Goal: Find specific page/section: Find specific page/section

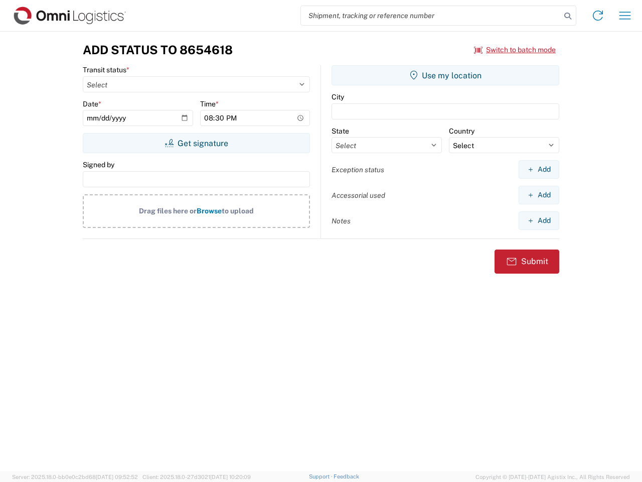
click at [431, 16] on input "search" at bounding box center [431, 15] width 260 height 19
click at [568, 16] on icon at bounding box center [568, 16] width 14 height 14
click at [598, 16] on icon at bounding box center [598, 16] width 16 height 16
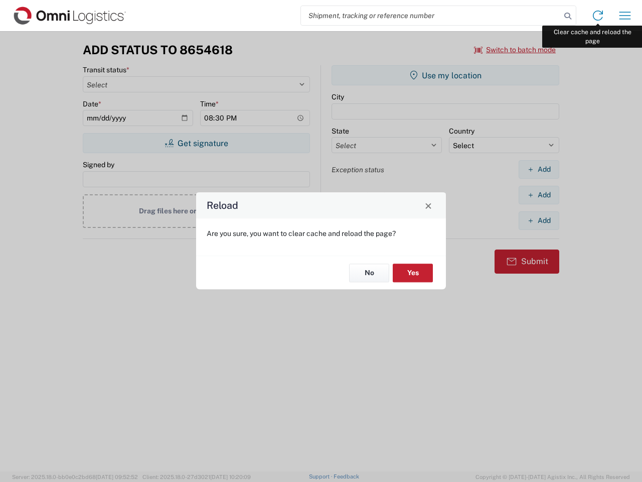
click at [625, 16] on div "Reload Are you sure, you want to clear cache and reload the page? No Yes" at bounding box center [321, 241] width 642 height 482
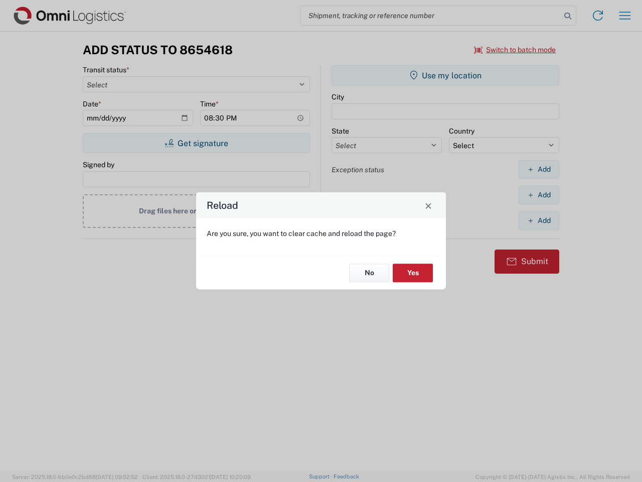
click at [515, 50] on div "Reload Are you sure, you want to clear cache and reload the page? No Yes" at bounding box center [321, 241] width 642 height 482
click at [196, 143] on div "Reload Are you sure, you want to clear cache and reload the page? No Yes" at bounding box center [321, 241] width 642 height 482
click at [446, 75] on div "Reload Are you sure, you want to clear cache and reload the page? No Yes" at bounding box center [321, 241] width 642 height 482
click at [539, 169] on div "Reload Are you sure, you want to clear cache and reload the page? No Yes" at bounding box center [321, 241] width 642 height 482
click at [539, 195] on div "Reload Are you sure, you want to clear cache and reload the page? No Yes" at bounding box center [321, 241] width 642 height 482
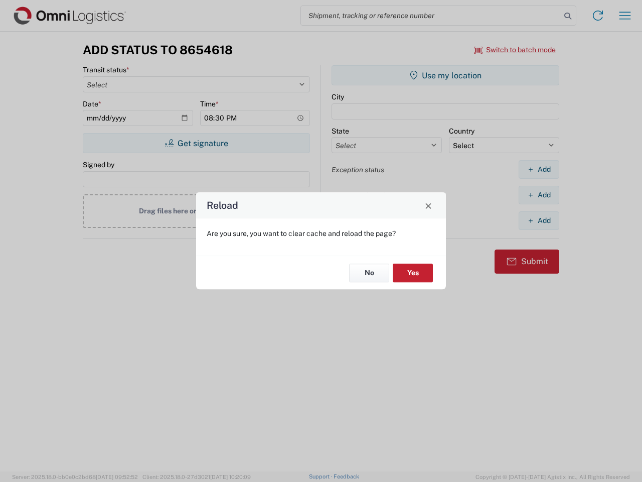
click at [539, 220] on div "Reload Are you sure, you want to clear cache and reload the page? No Yes" at bounding box center [321, 241] width 642 height 482
